Goal: Information Seeking & Learning: Learn about a topic

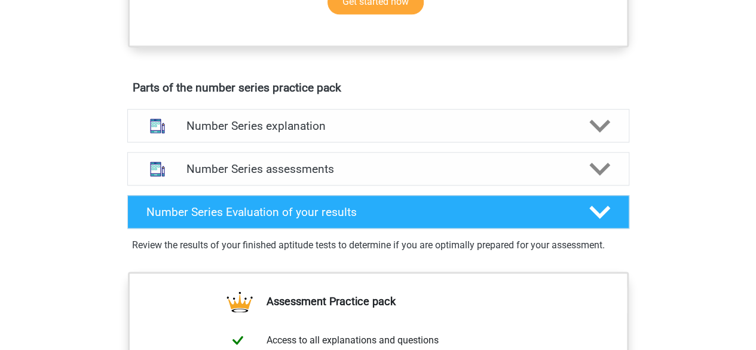
scroll to position [596, 0]
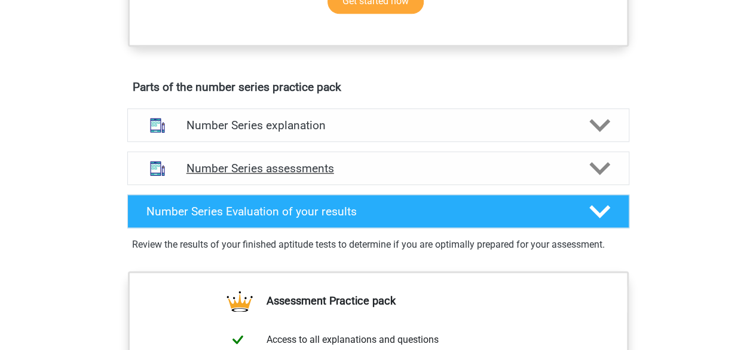
click at [401, 175] on div "Number Series assessments" at bounding box center [378, 167] width 502 height 33
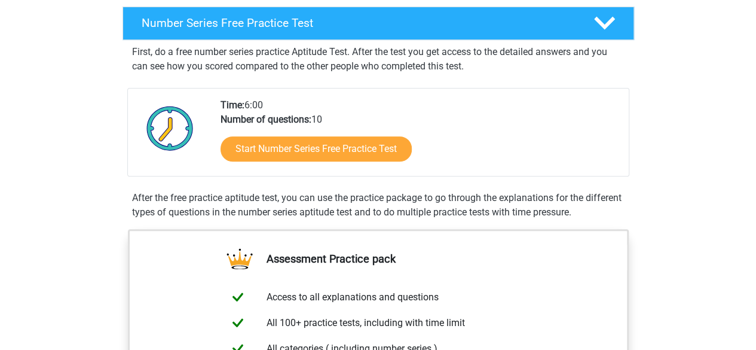
scroll to position [186, 0]
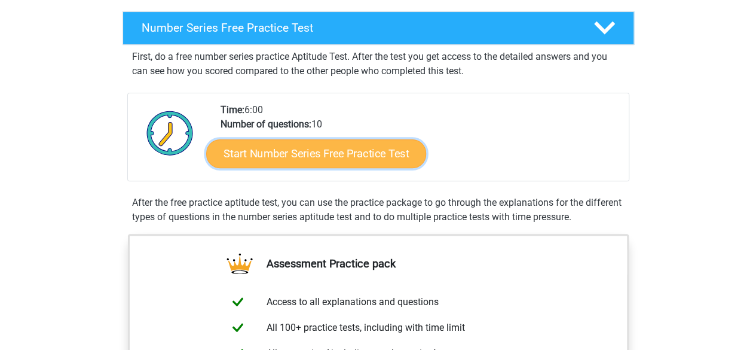
click at [302, 154] on link "Start Number Series Free Practice Test" at bounding box center [316, 153] width 220 height 29
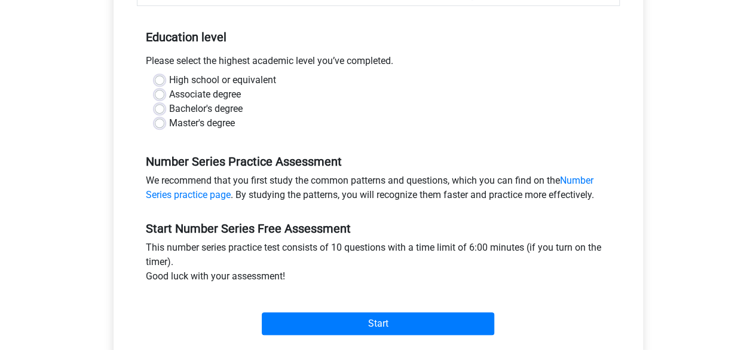
scroll to position [261, 0]
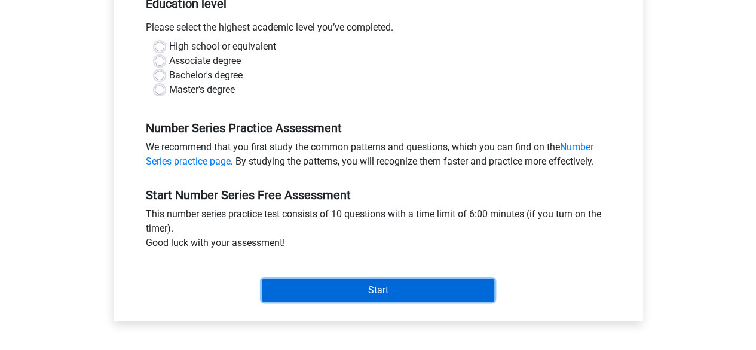
click at [338, 290] on input "Start" at bounding box center [378, 289] width 232 height 23
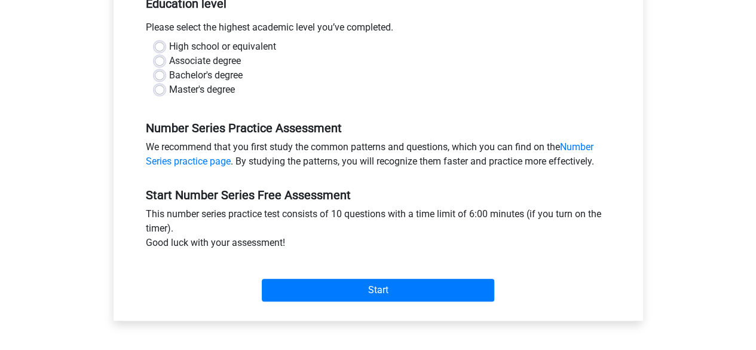
click at [169, 46] on label "High school or equivalent" at bounding box center [222, 46] width 107 height 14
click at [160, 46] on input "High school or equivalent" at bounding box center [160, 45] width 10 height 12
radio input "true"
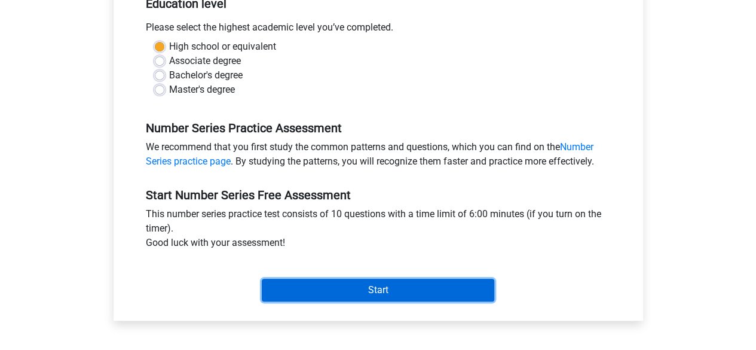
click at [302, 290] on input "Start" at bounding box center [378, 289] width 232 height 23
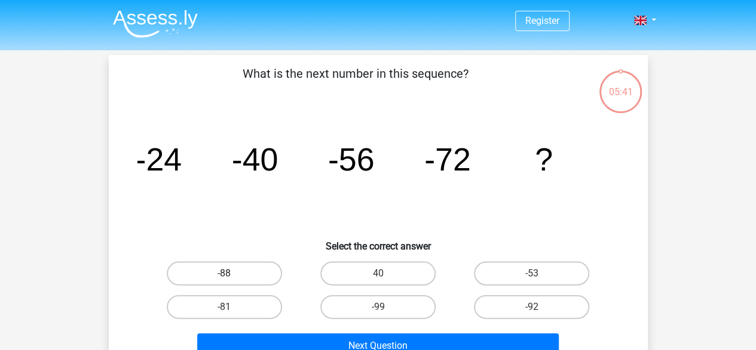
click at [250, 271] on label "-88" at bounding box center [224, 273] width 115 height 24
click at [232, 273] on input "-88" at bounding box center [228, 277] width 8 height 8
radio input "true"
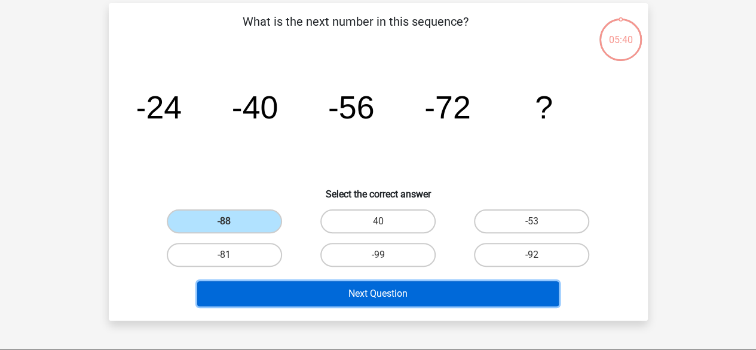
click at [386, 297] on button "Next Question" at bounding box center [378, 293] width 362 height 25
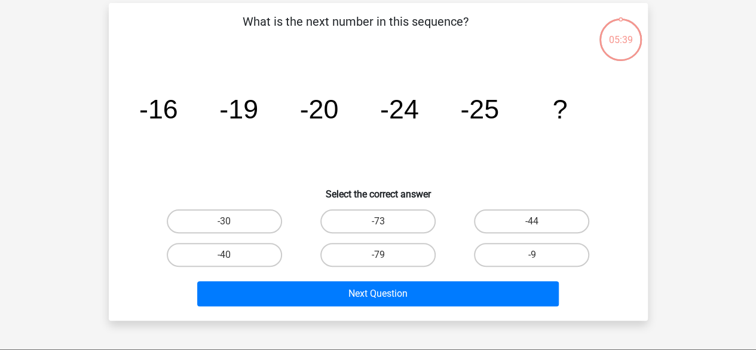
scroll to position [55, 0]
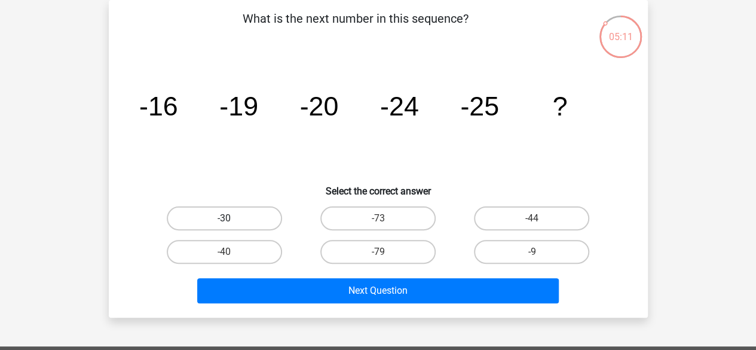
click at [234, 218] on label "-30" at bounding box center [224, 218] width 115 height 24
click at [232, 218] on input "-30" at bounding box center [228, 222] width 8 height 8
radio input "true"
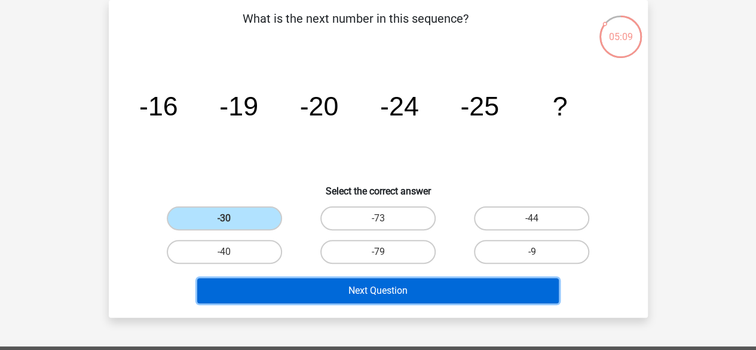
click at [317, 297] on button "Next Question" at bounding box center [378, 290] width 362 height 25
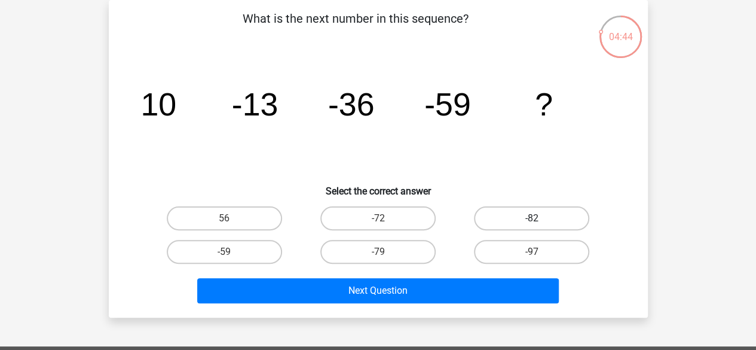
click at [531, 216] on label "-82" at bounding box center [531, 218] width 115 height 24
click at [532, 218] on input "-82" at bounding box center [536, 222] width 8 height 8
radio input "true"
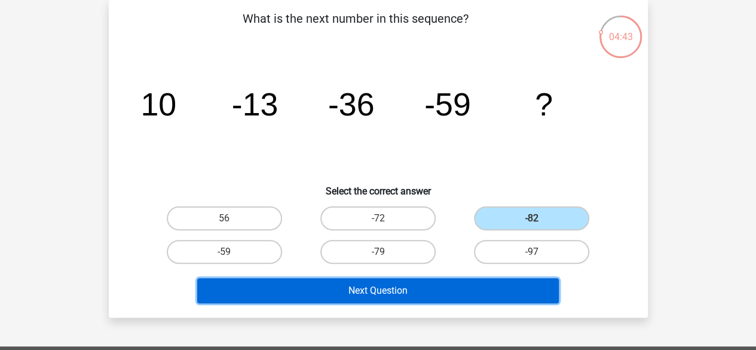
click at [360, 289] on button "Next Question" at bounding box center [378, 290] width 362 height 25
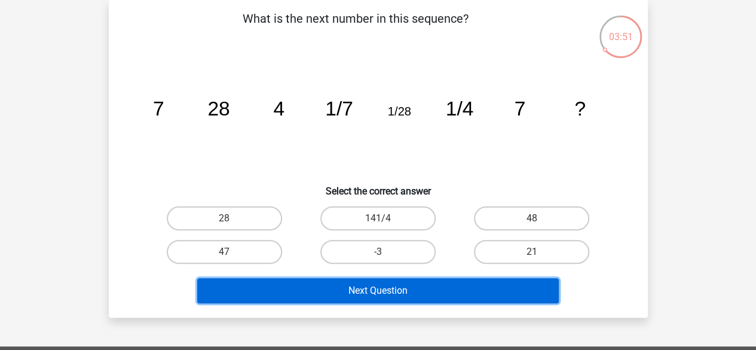
click at [298, 291] on button "Next Question" at bounding box center [378, 290] width 362 height 25
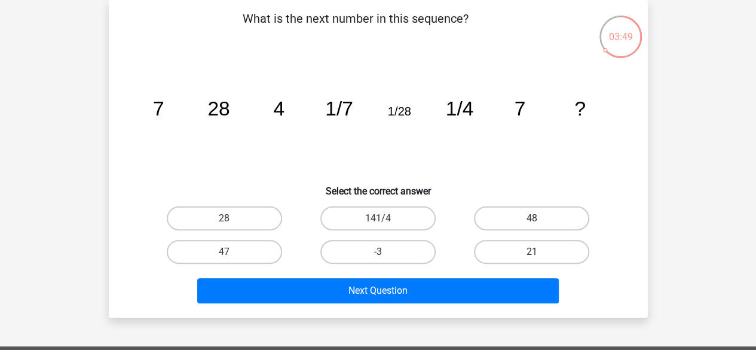
click at [256, 144] on icon "image/svg+xml 7 28 4 1/7 1/28 1/4 7 ?" at bounding box center [378, 115] width 482 height 121
click at [271, 225] on label "28" at bounding box center [224, 218] width 115 height 24
click at [232, 225] on input "28" at bounding box center [228, 222] width 8 height 8
radio input "true"
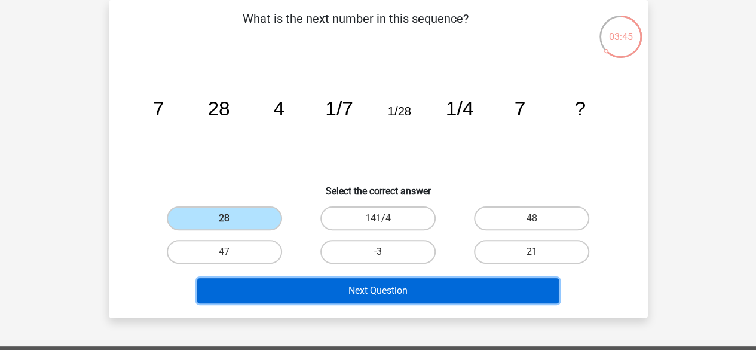
click at [354, 298] on button "Next Question" at bounding box center [378, 290] width 362 height 25
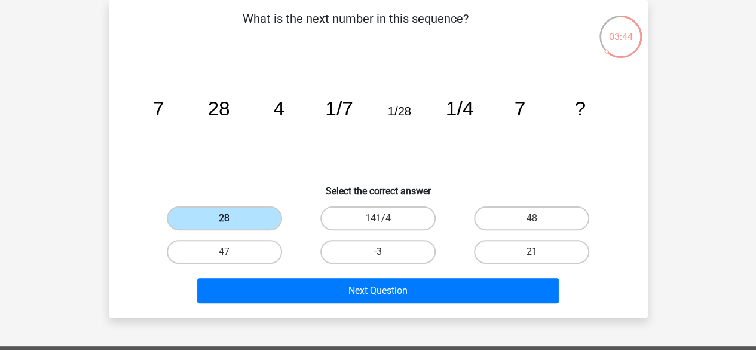
click at [239, 219] on label "28" at bounding box center [224, 218] width 115 height 24
click at [232, 219] on input "28" at bounding box center [228, 222] width 8 height 8
click at [239, 219] on label "28" at bounding box center [224, 218] width 115 height 24
click at [232, 219] on input "28" at bounding box center [228, 222] width 8 height 8
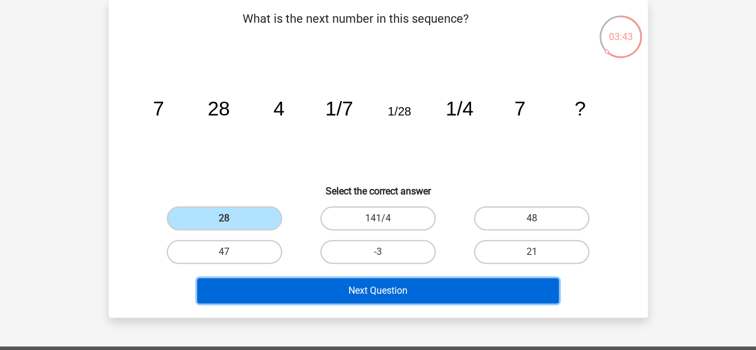
click at [314, 287] on button "Next Question" at bounding box center [378, 290] width 362 height 25
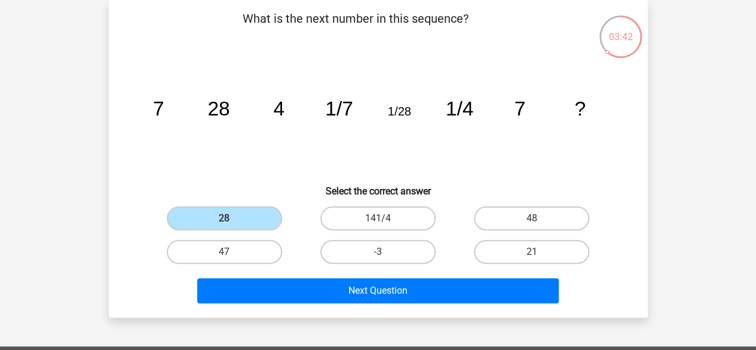
click at [247, 142] on icon "image/svg+xml 7 28 4 1/7 1/28 1/4 7 ?" at bounding box center [378, 115] width 482 height 121
click at [515, 251] on label "21" at bounding box center [531, 252] width 115 height 24
click at [532, 252] on input "21" at bounding box center [536, 256] width 8 height 8
radio input "true"
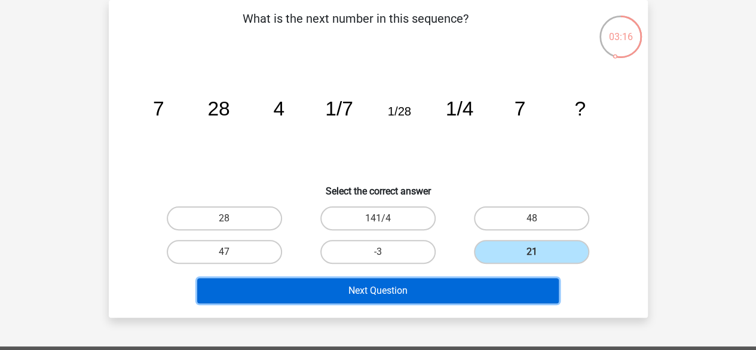
click at [436, 281] on button "Next Question" at bounding box center [378, 290] width 362 height 25
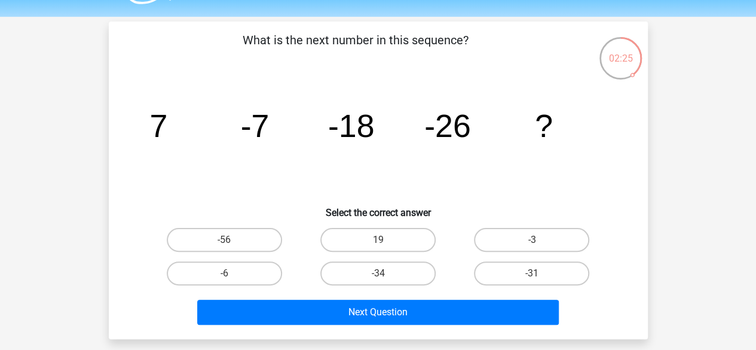
scroll to position [33, 0]
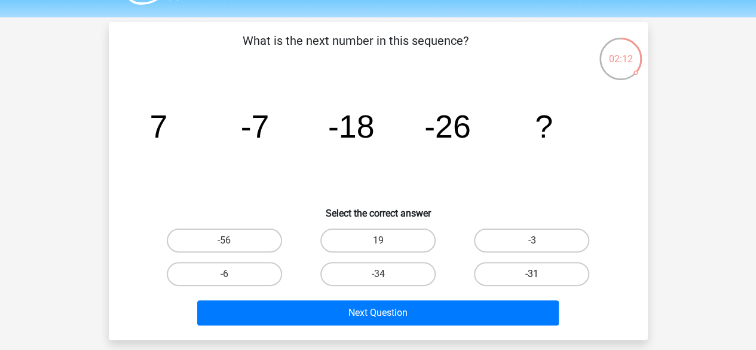
click at [507, 271] on label "-31" at bounding box center [531, 274] width 115 height 24
click at [532, 274] on input "-31" at bounding box center [536, 278] width 8 height 8
radio input "true"
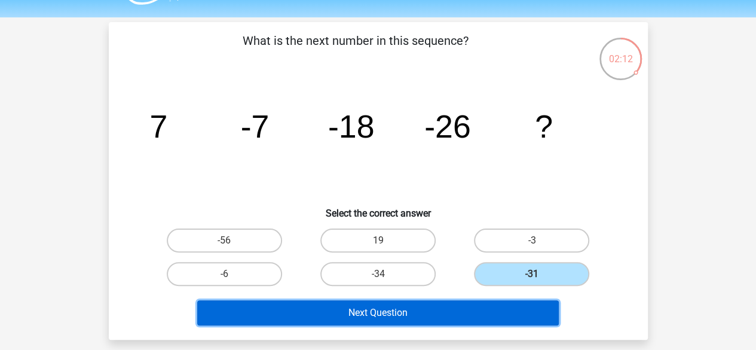
click at [421, 307] on button "Next Question" at bounding box center [378, 312] width 362 height 25
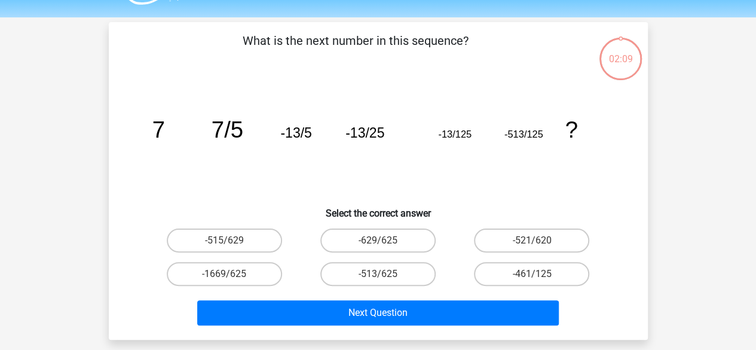
scroll to position [55, 0]
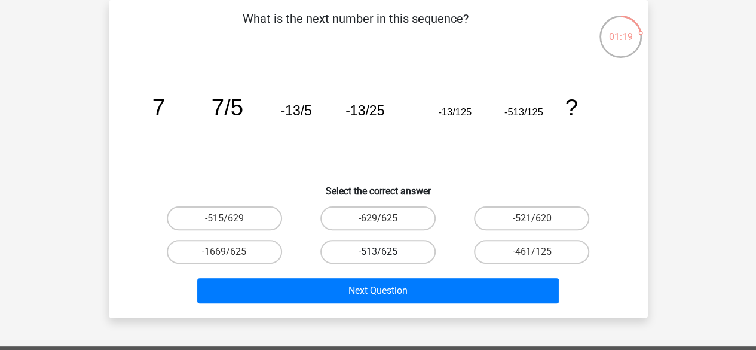
click at [388, 254] on label "-513/625" at bounding box center [377, 252] width 115 height 24
click at [385, 254] on input "-513/625" at bounding box center [382, 256] width 8 height 8
radio input "true"
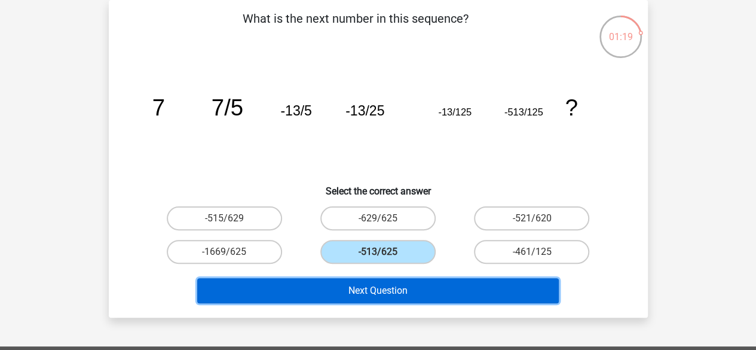
click at [385, 293] on button "Next Question" at bounding box center [378, 290] width 362 height 25
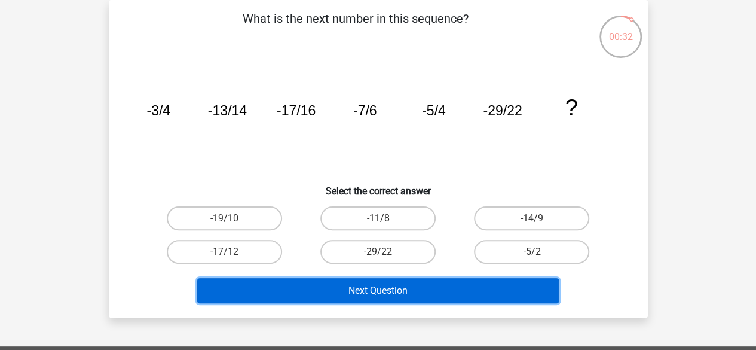
click at [385, 293] on button "Next Question" at bounding box center [378, 290] width 362 height 25
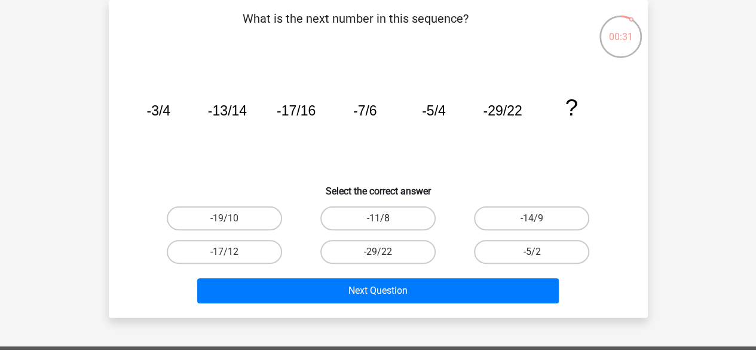
click at [366, 220] on label "-11/8" at bounding box center [377, 218] width 115 height 24
click at [378, 220] on input "-11/8" at bounding box center [382, 222] width 8 height 8
radio input "true"
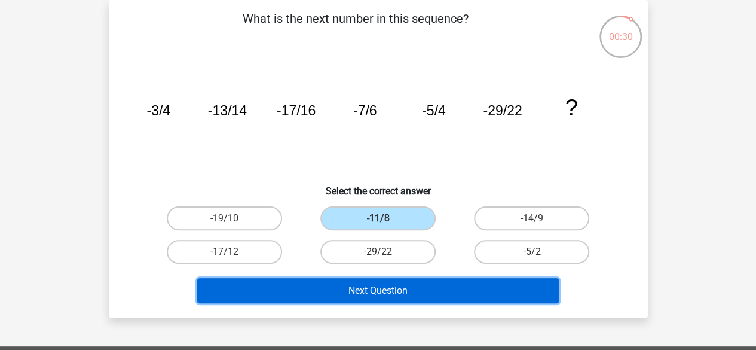
click at [374, 295] on button "Next Question" at bounding box center [378, 290] width 362 height 25
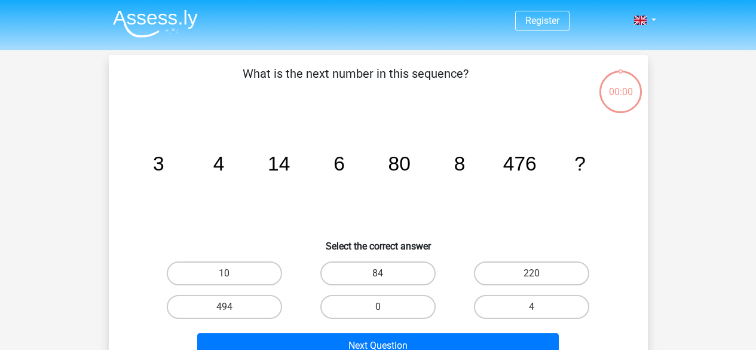
scroll to position [55, 0]
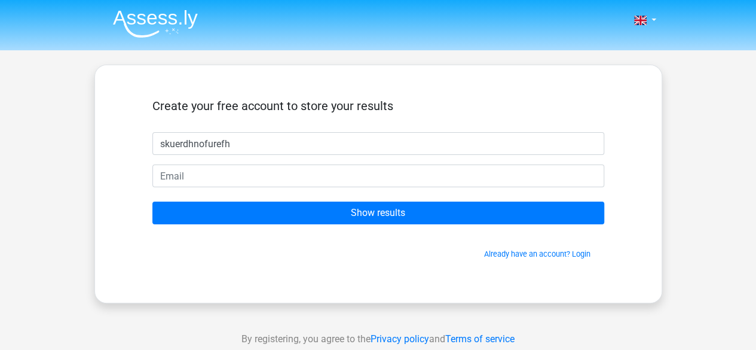
type input "skuerdhnofurefh"
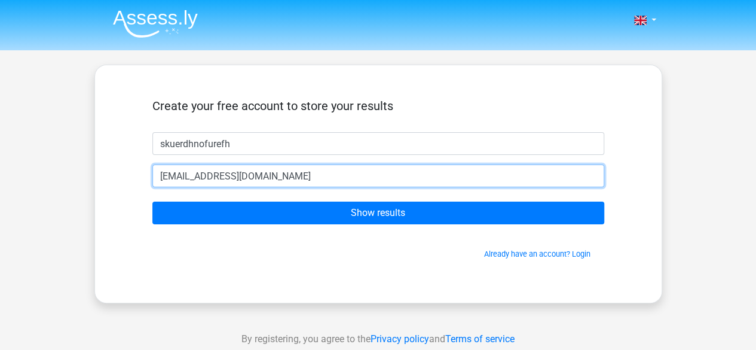
type input "[EMAIL_ADDRESS][DOMAIN_NAME]"
click at [152, 201] on input "Show results" at bounding box center [378, 212] width 452 height 23
